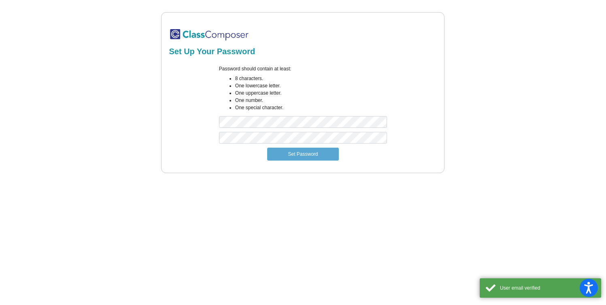
click at [314, 128] on div "Password should contain at least: 8 characters. One lowercase letter. One upper…" at bounding box center [303, 98] width 180 height 67
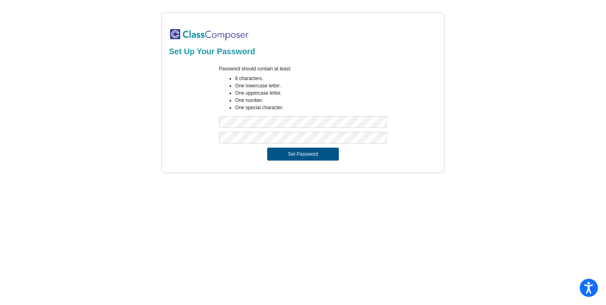
click at [303, 157] on button "Set Password" at bounding box center [302, 154] width 71 height 13
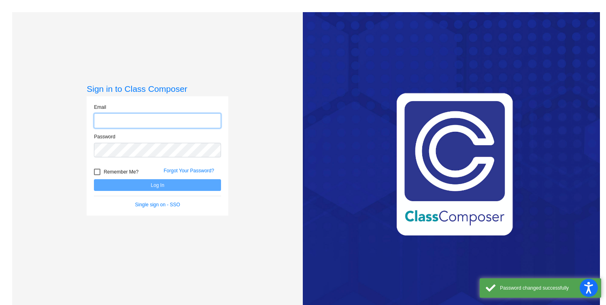
type input "[EMAIL_ADDRESS][PERSON_NAME][DOMAIN_NAME]"
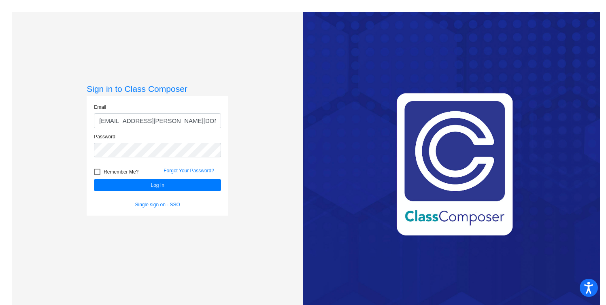
click at [100, 172] on label "Remember Me?" at bounding box center [116, 172] width 45 height 10
click at [97, 175] on input "Remember Me?" at bounding box center [97, 175] width 0 height 0
checkbox input "true"
click at [128, 182] on button "Log In" at bounding box center [157, 185] width 127 height 12
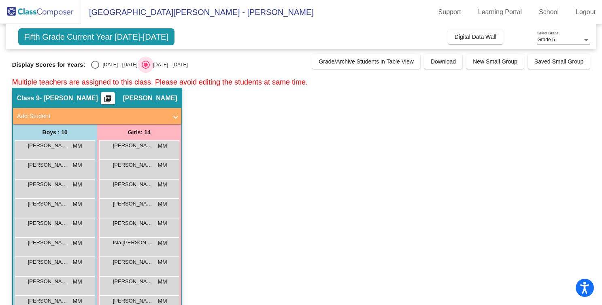
click at [144, 65] on div "Select an option" at bounding box center [146, 65] width 4 height 4
click at [145, 69] on input "[DATE] - [DATE]" at bounding box center [145, 69] width 0 height 0
